Goal: Complete application form

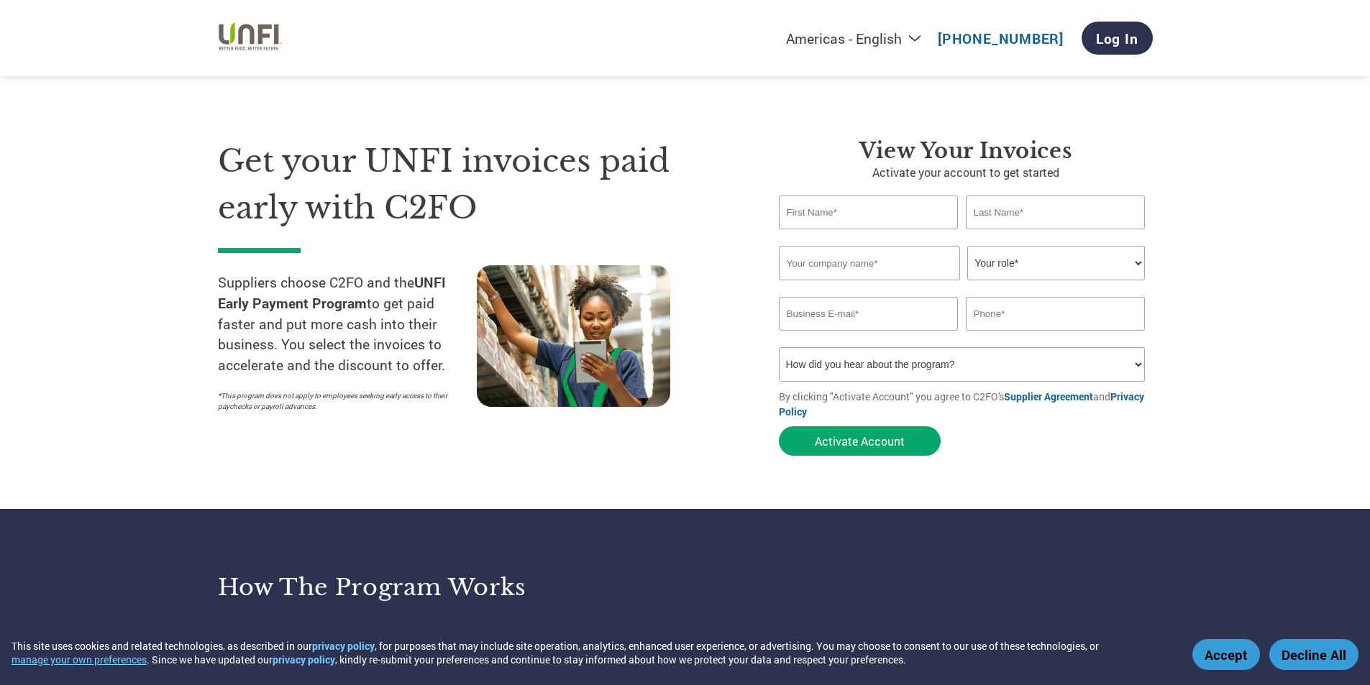
click at [821, 213] on input "text" at bounding box center [869, 213] width 180 height 34
type input "Janessa"
click at [992, 214] on input "text" at bounding box center [1056, 213] width 180 height 34
type input "Bacalso"
click at [841, 268] on input "text" at bounding box center [869, 263] width 181 height 35
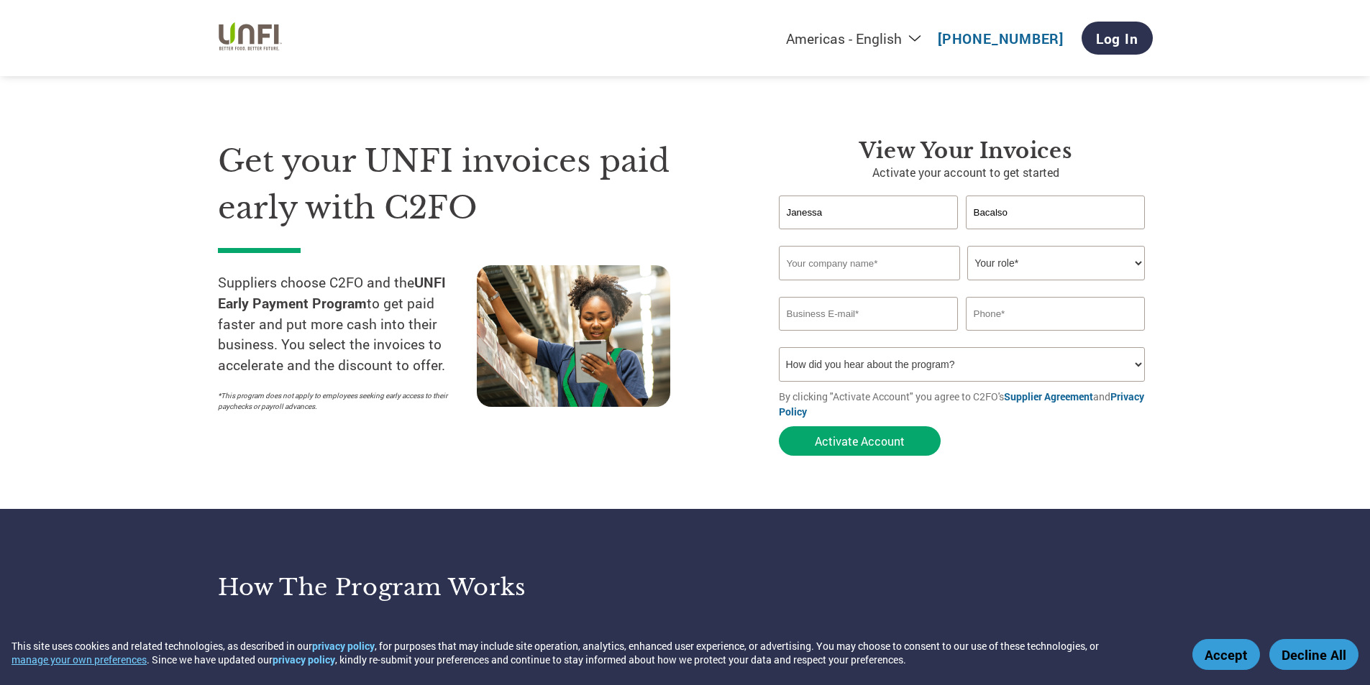
type input "TPC Inc. DBA August-Jay Group Lancaster"
click at [872, 266] on input "TPC Inc. DBA August-Jay Group Lancaster" at bounding box center [869, 263] width 181 height 35
click at [914, 262] on input "TPC Inc. DBA August-Jay Group Lancaster" at bounding box center [869, 263] width 181 height 35
click at [936, 262] on input "TPC Inc. DBA August-Jay Group Lancaster" at bounding box center [869, 263] width 181 height 35
click at [938, 263] on input "text" at bounding box center [869, 263] width 181 height 35
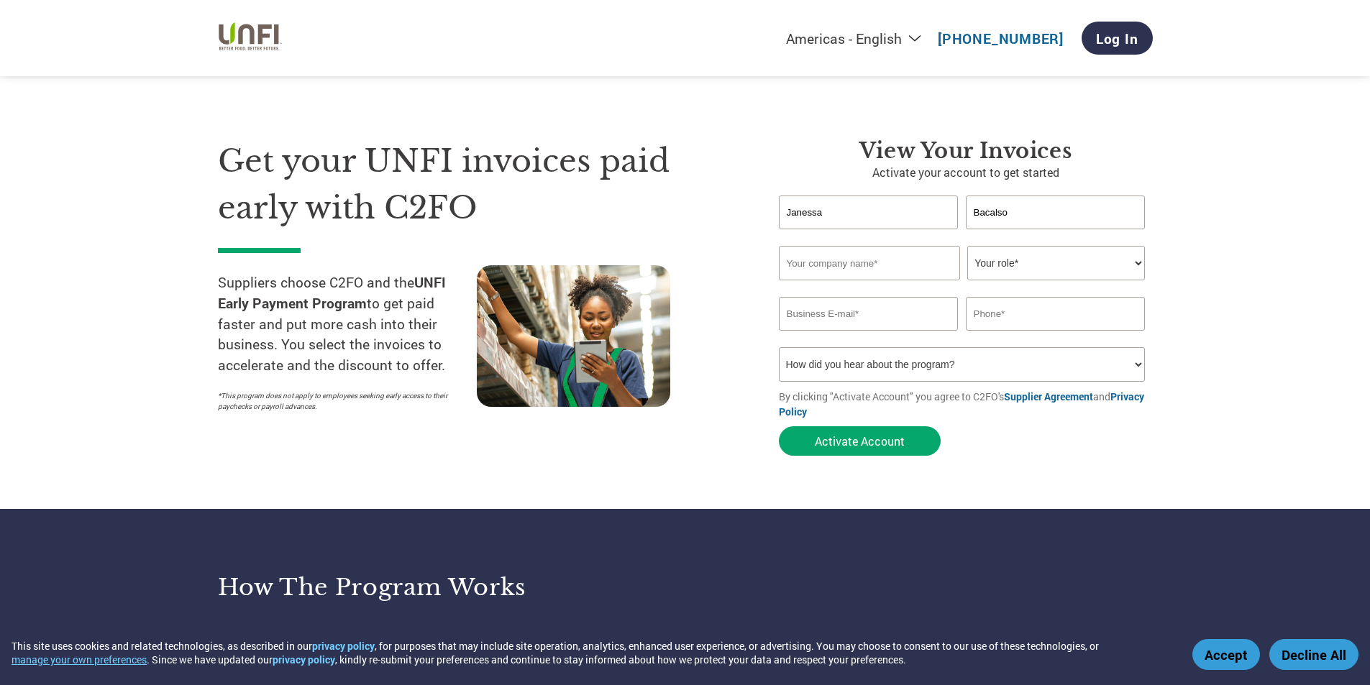
type input "TPC Inc. DBA August-[PERSON_NAME] Group Location"
click at [929, 266] on input "TPC Inc. DBA August-[PERSON_NAME] Group Location" at bounding box center [869, 263] width 181 height 35
click at [930, 264] on input "TPC Inc. DBA August-[PERSON_NAME] Group Location" at bounding box center [869, 263] width 181 height 35
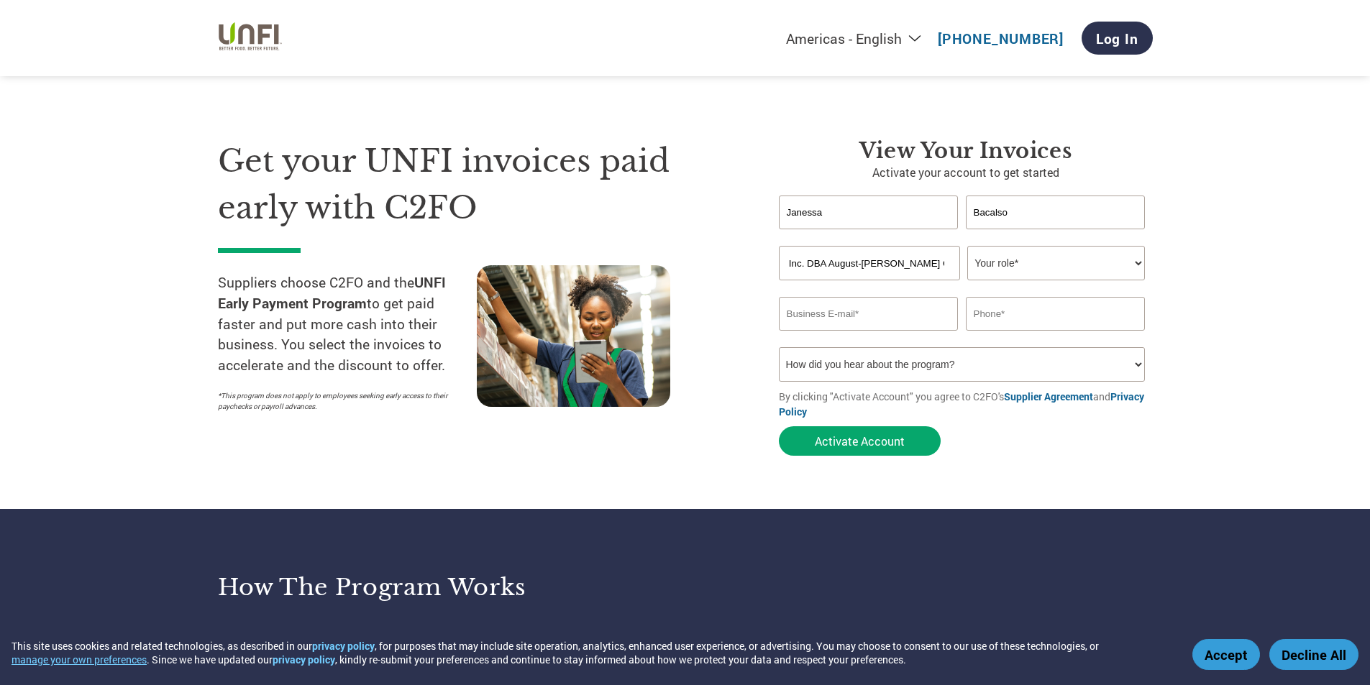
click at [1013, 258] on select "Your role* CFO Controller Credit Manager Finance Director Treasurer CEO Preside…" at bounding box center [1056, 263] width 178 height 35
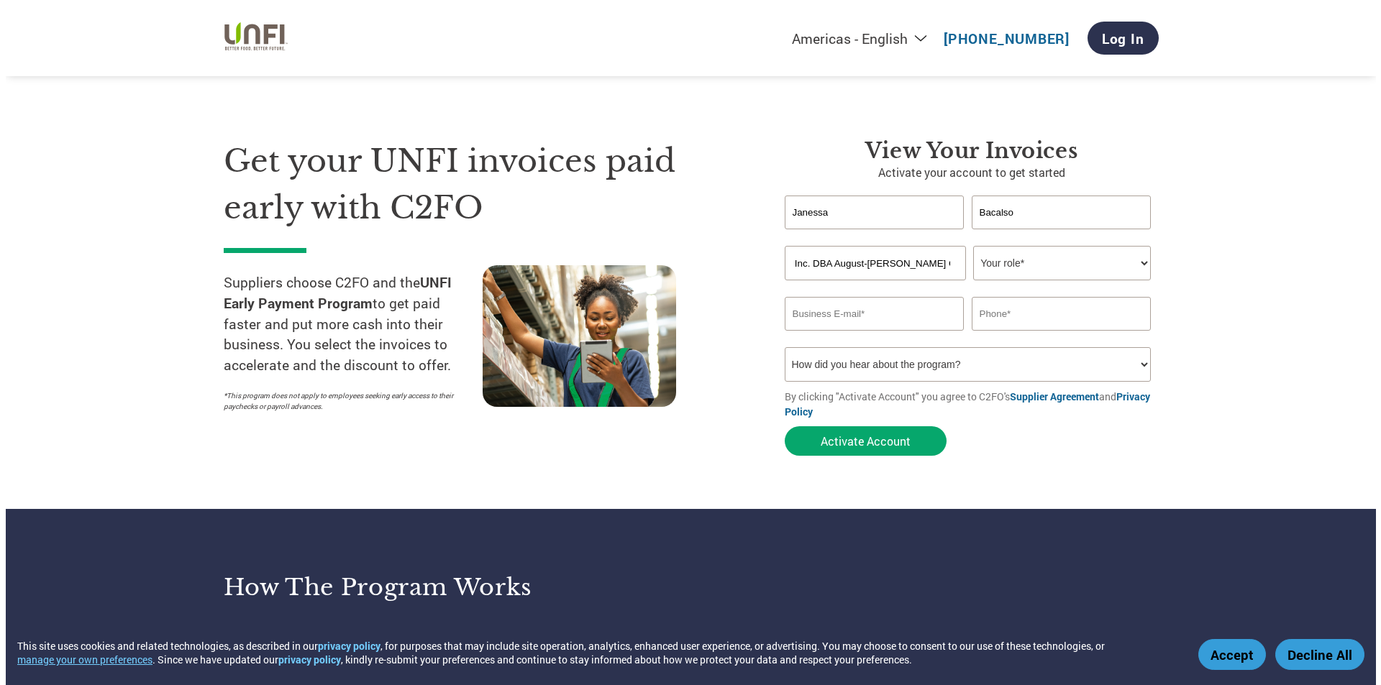
scroll to position [0, 0]
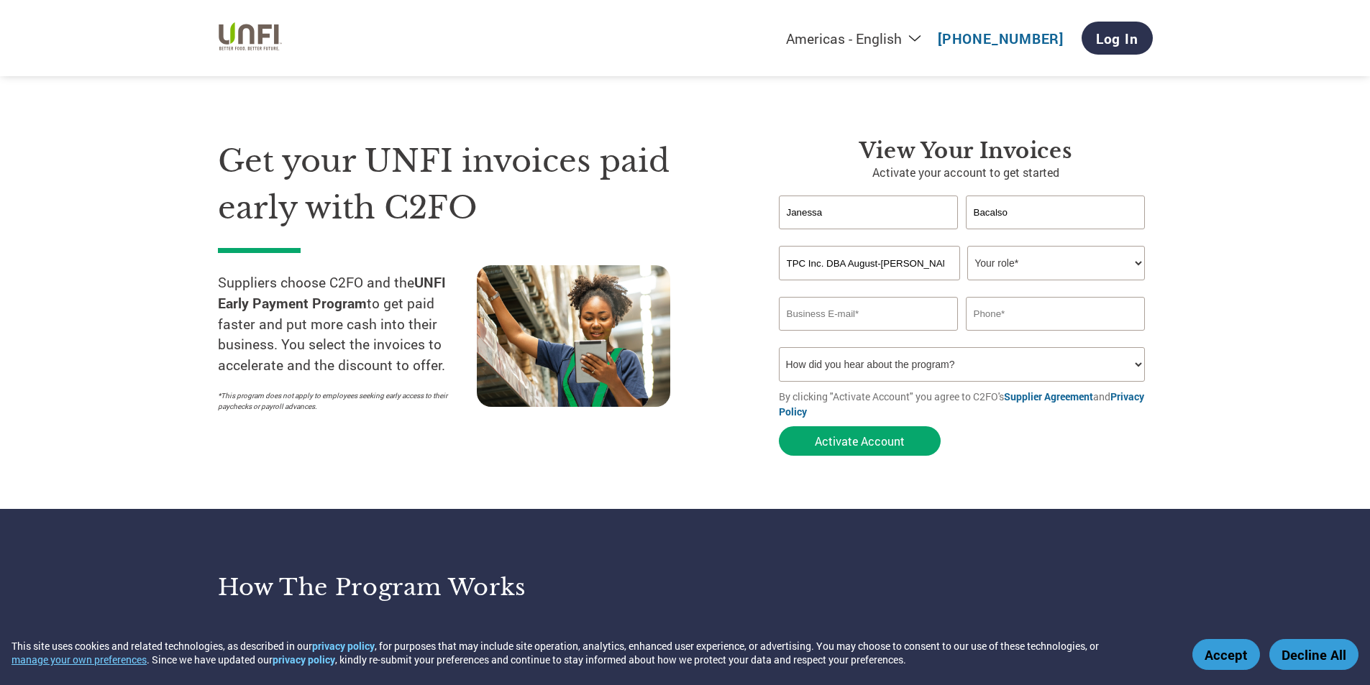
select select "ACCOUNTS_RECEIVABLE"
click at [967, 246] on select "Your role* CFO Controller Credit Manager Finance Director Treasurer CEO Preside…" at bounding box center [1056, 263] width 178 height 35
click at [873, 311] on input "email" at bounding box center [869, 314] width 180 height 34
type input "janessa@itsaugust.co"
click at [1053, 311] on input "text" at bounding box center [1056, 314] width 180 height 34
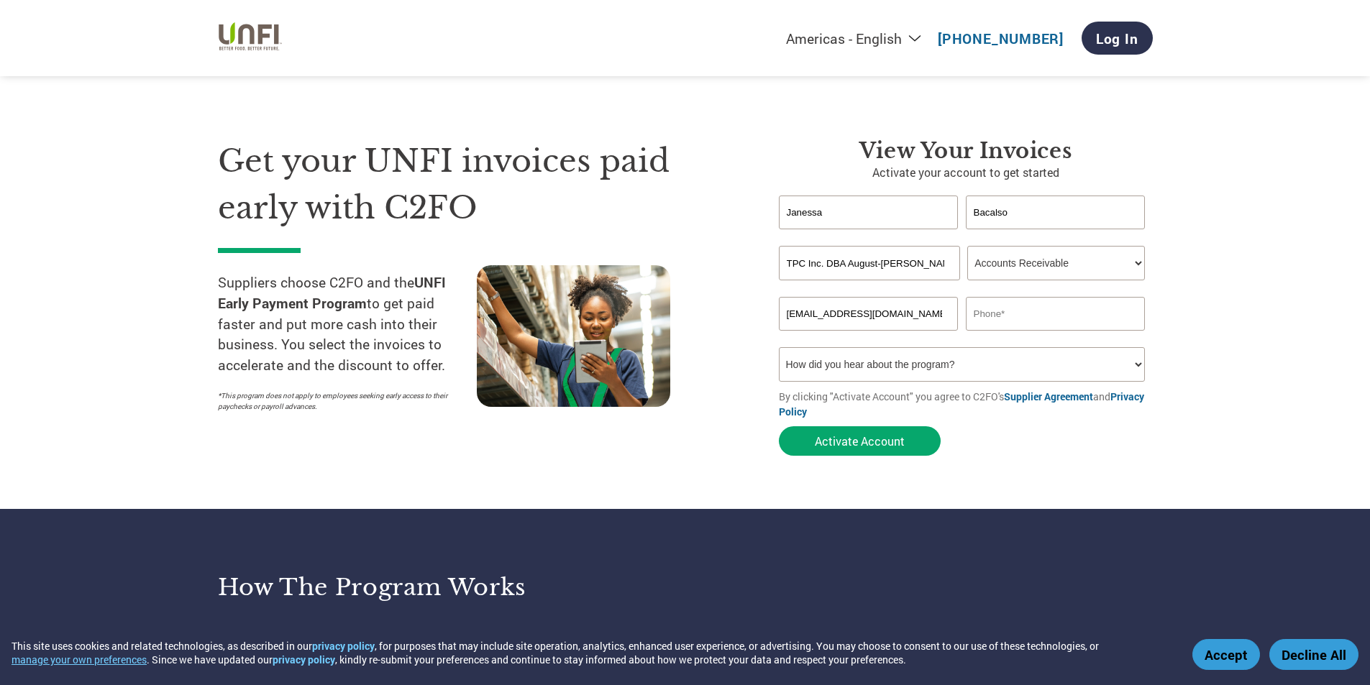
click at [1025, 314] on input "text" at bounding box center [1056, 314] width 180 height 34
paste input "+19209607491"
type input "+19209607491"
click at [974, 365] on select "How did you hear about the program? Received a letter Email Social Media Online…" at bounding box center [962, 364] width 367 height 35
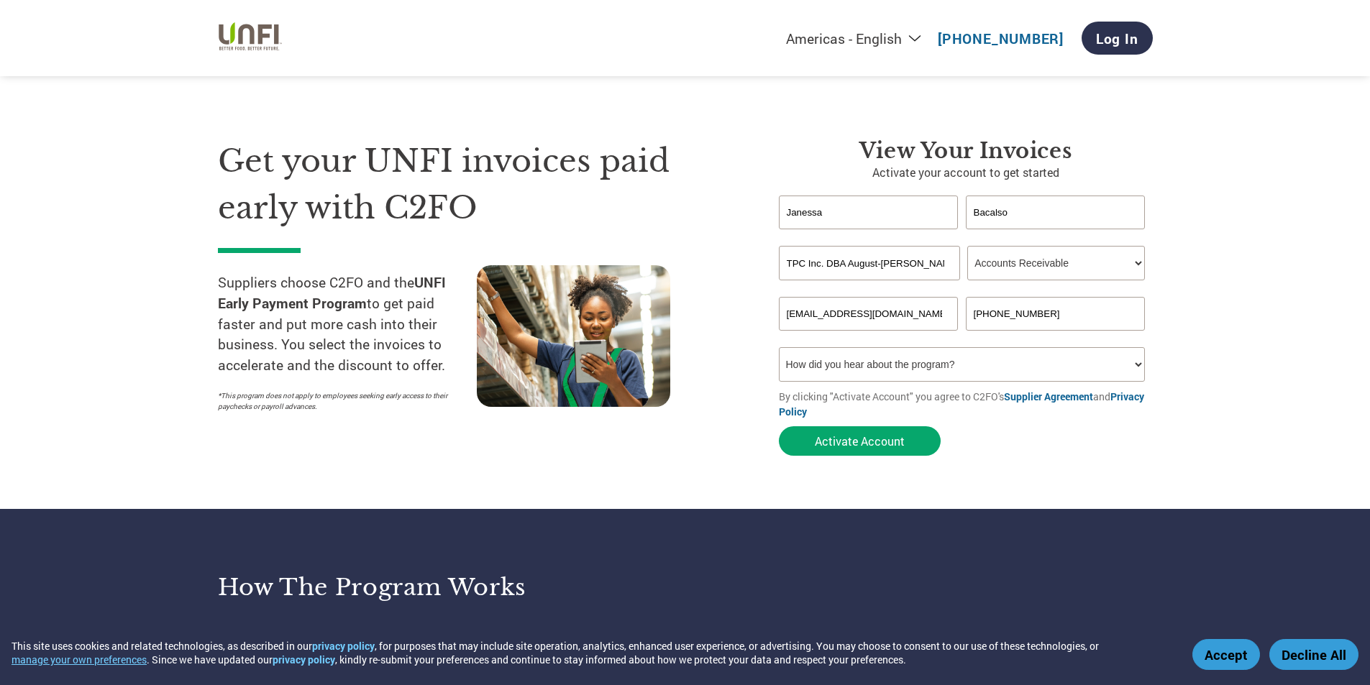
click at [974, 365] on select "How did you hear about the program? Received a letter Email Social Media Online…" at bounding box center [962, 364] width 367 height 35
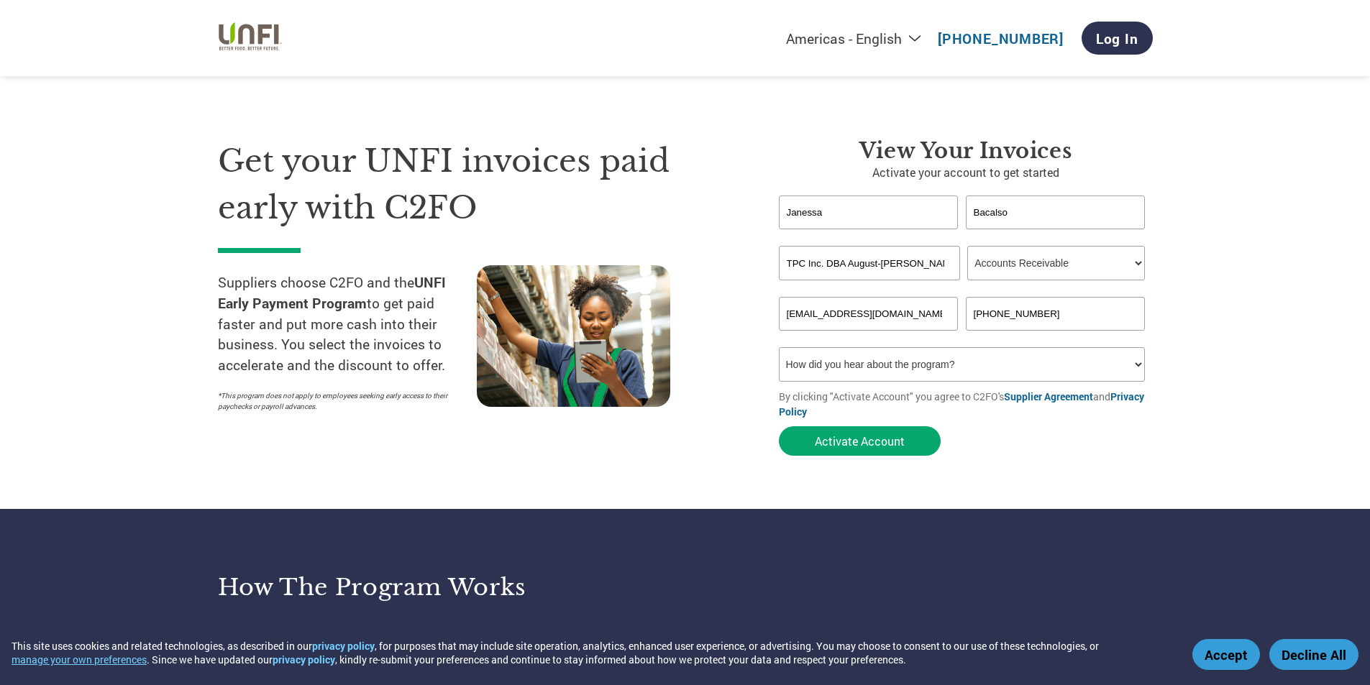
click at [974, 365] on select "How did you hear about the program? Received a letter Email Social Media Online…" at bounding box center [962, 364] width 367 height 35
select select "Email"
click at [779, 347] on select "How did you hear about the program? Received a letter Email Social Media Online…" at bounding box center [962, 364] width 367 height 35
click at [856, 444] on button "Activate Account" at bounding box center [860, 441] width 162 height 29
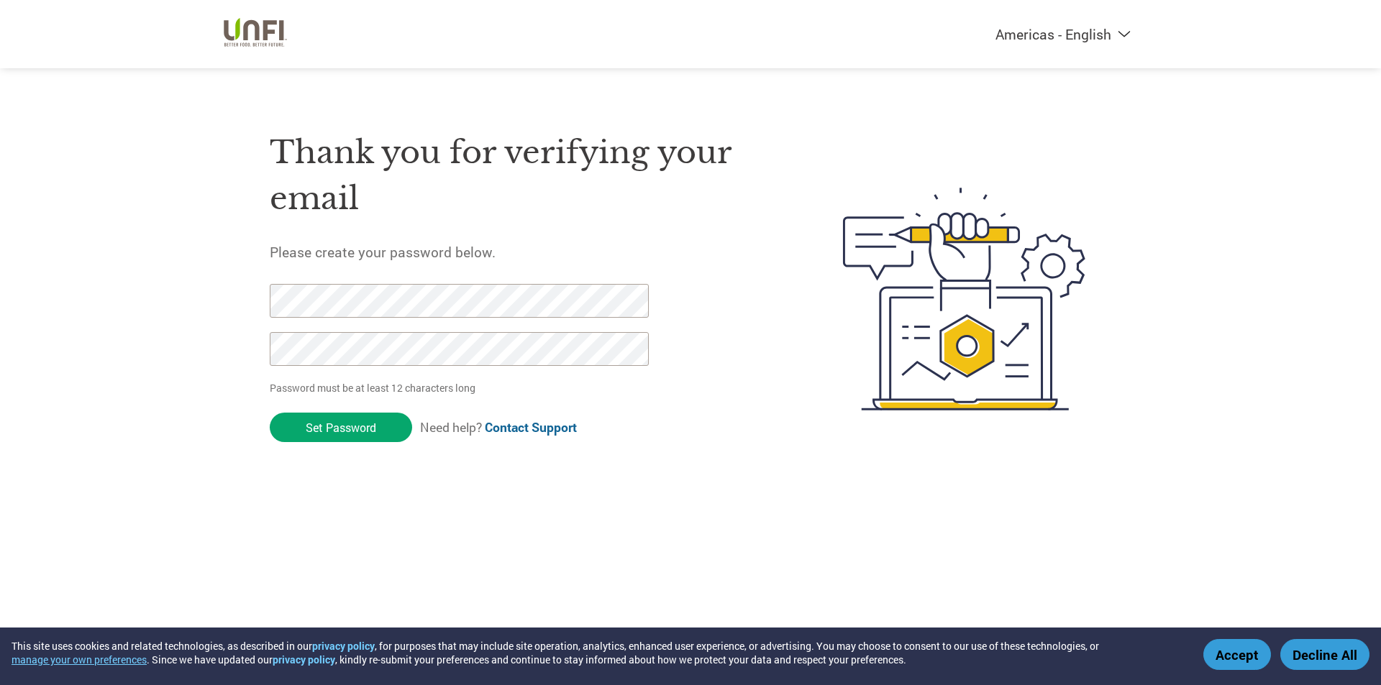
click at [737, 401] on div "Thank you for verifying your email Please create your password below. Password …" at bounding box center [522, 299] width 505 height 381
click at [363, 432] on input "Set Password" at bounding box center [341, 427] width 142 height 29
click at [363, 432] on div "Thank you for verifying your email Please create your password below. Password …" at bounding box center [690, 241] width 935 height 483
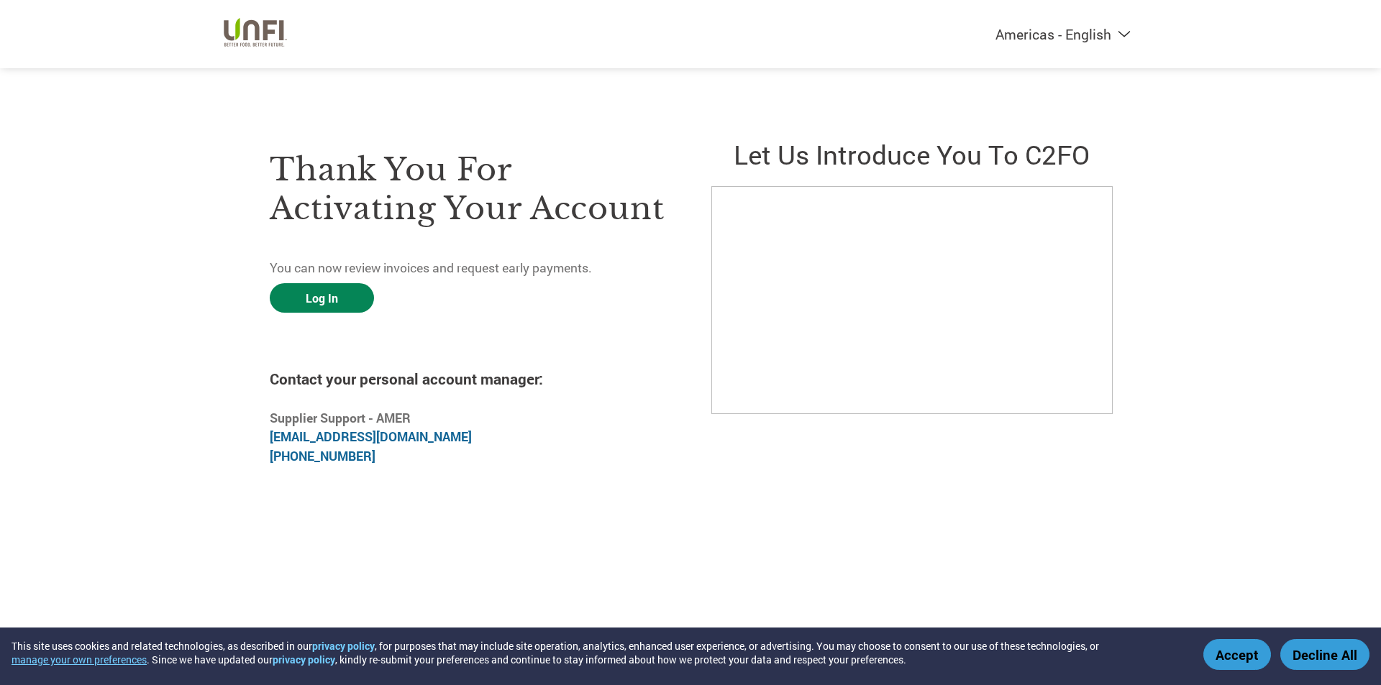
click at [323, 306] on link "Log In" at bounding box center [322, 297] width 104 height 29
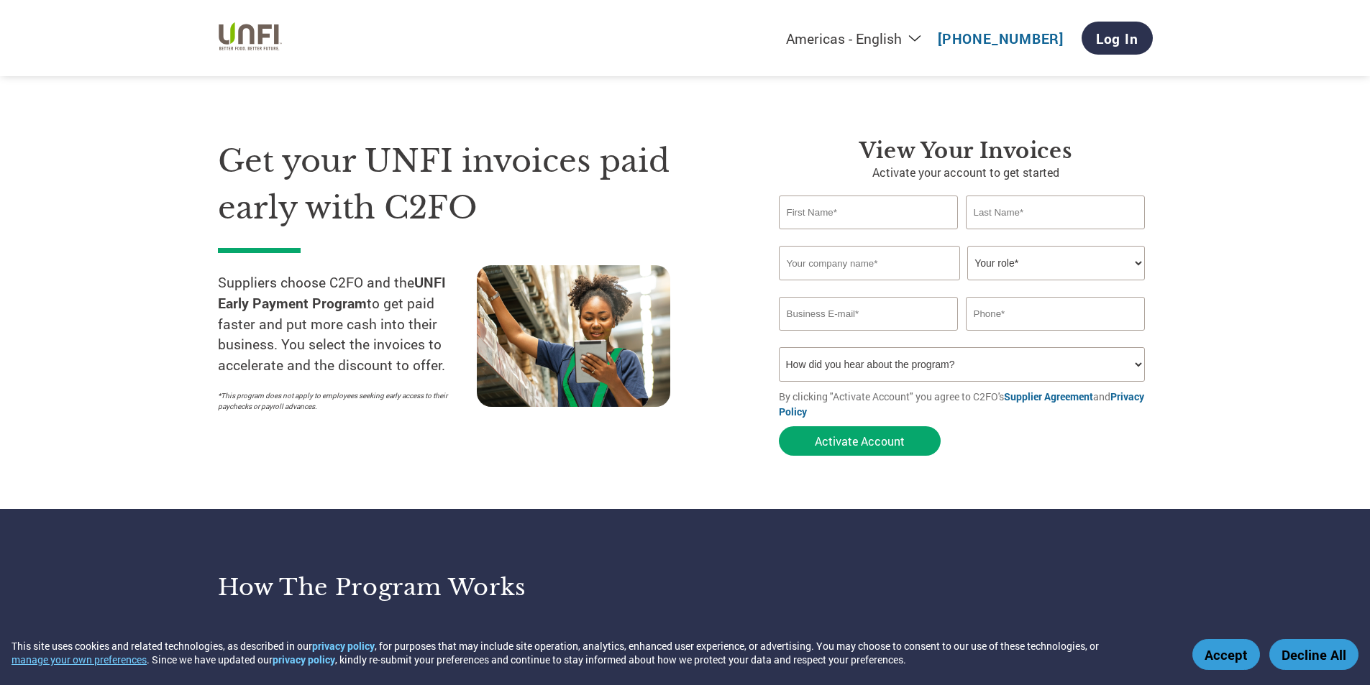
click at [824, 218] on input "text" at bounding box center [869, 213] width 180 height 34
click at [864, 209] on input "text" at bounding box center [869, 213] width 180 height 34
type input "[PERSON_NAME]"
click at [1082, 221] on input "text" at bounding box center [1056, 213] width 180 height 34
type input "[PERSON_NAME]"
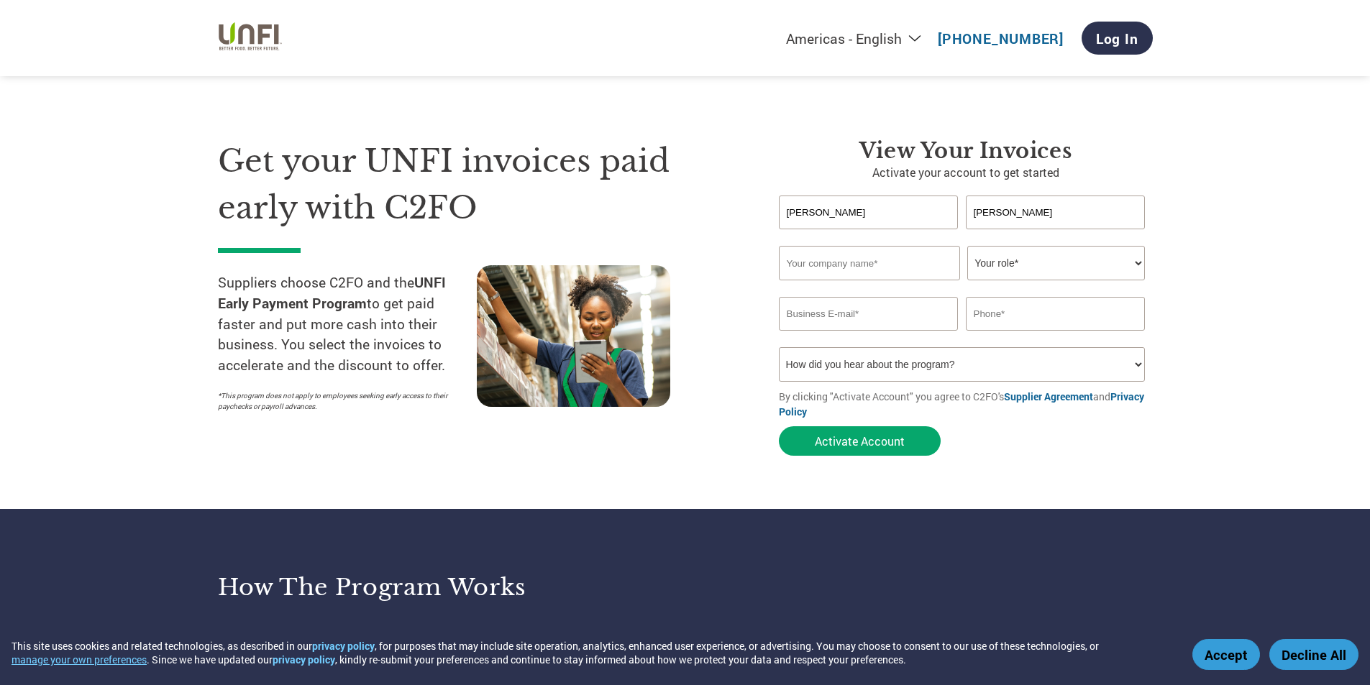
click at [876, 258] on input "text" at bounding box center [869, 263] width 181 height 35
type input "TPC Inc. DBA August-[PERSON_NAME] Group Location"
click at [1006, 269] on select "Your role* CFO Controller Credit Manager Finance Director Treasurer CEO Preside…" at bounding box center [1056, 263] width 178 height 35
select select "ACCOUNTING"
click at [967, 246] on select "Your role* CFO Controller Credit Manager Finance Director Treasurer CEO Preside…" at bounding box center [1056, 263] width 178 height 35
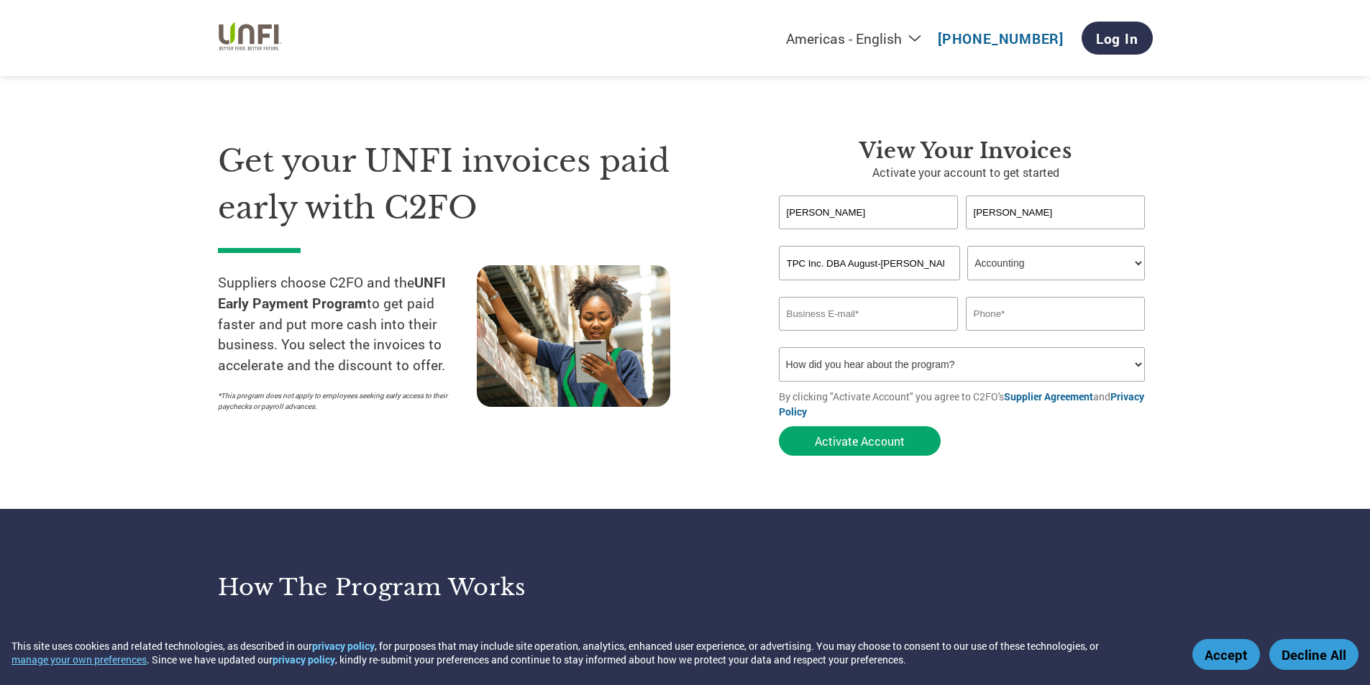
click at [890, 321] on input "email" at bounding box center [869, 314] width 180 height 34
type input "[EMAIL_ADDRESS][DOMAIN_NAME]"
click at [1019, 318] on input "text" at bounding box center [1056, 314] width 180 height 34
type input "[PHONE_NUMBER]"
click at [898, 367] on select "How did you hear about the program? Received a letter Email Social Media Online…" at bounding box center [962, 364] width 367 height 35
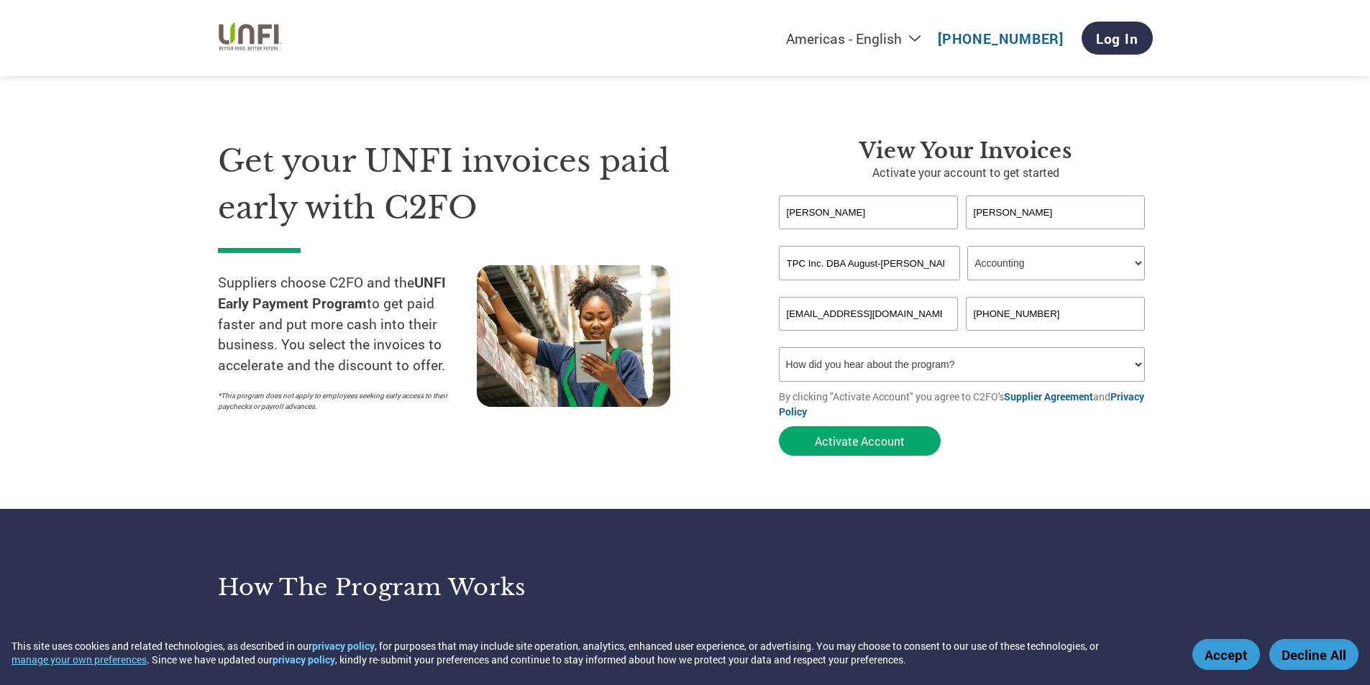
click at [898, 367] on select "How did you hear about the program? Received a letter Email Social Media Online…" at bounding box center [962, 364] width 367 height 35
click at [888, 369] on select "How did you hear about the program? Received a letter Email Social Media Online…" at bounding box center [962, 364] width 367 height 35
select select "Email"
click at [779, 347] on select "How did you hear about the program? Received a letter Email Social Media Online…" at bounding box center [962, 364] width 367 height 35
